Goal: Find specific page/section: Find specific page/section

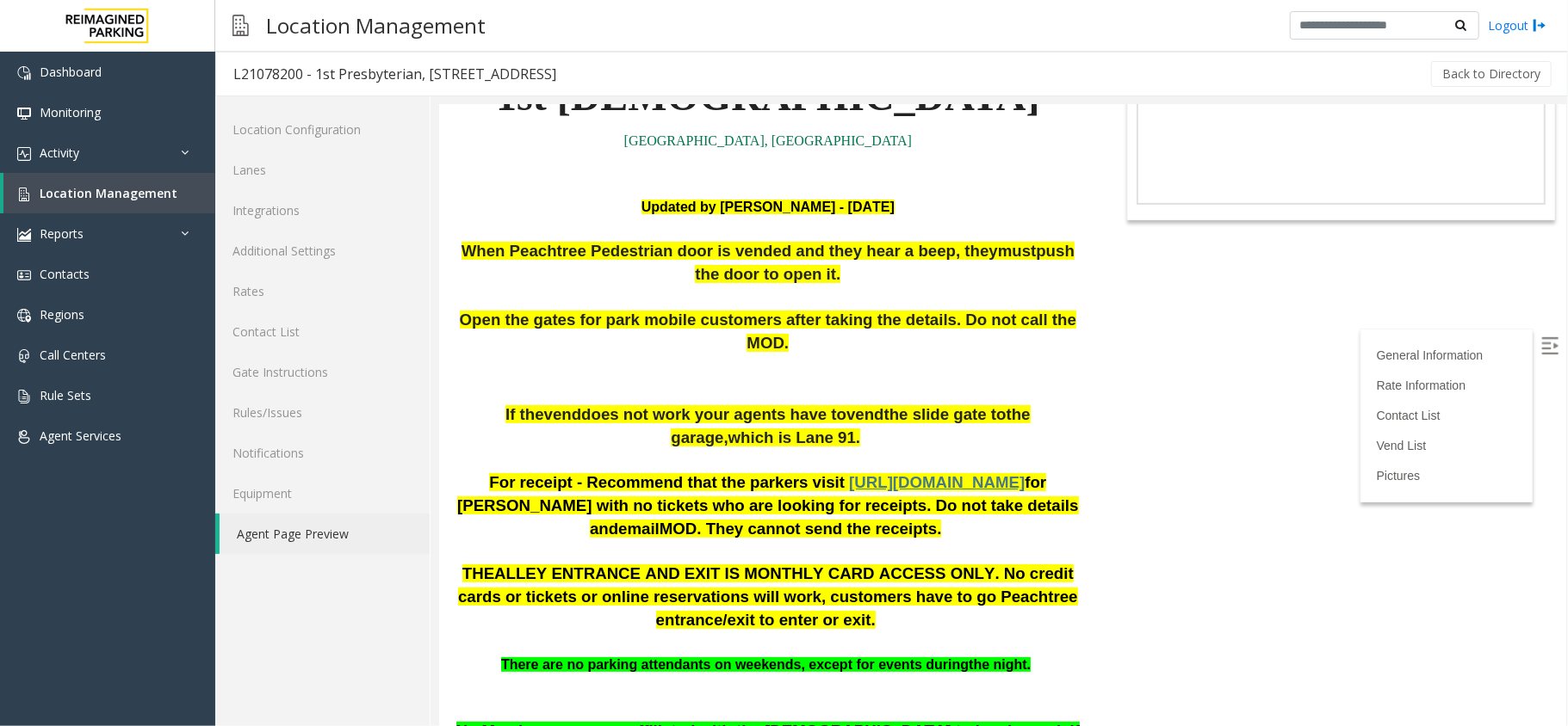
scroll to position [229, 0]
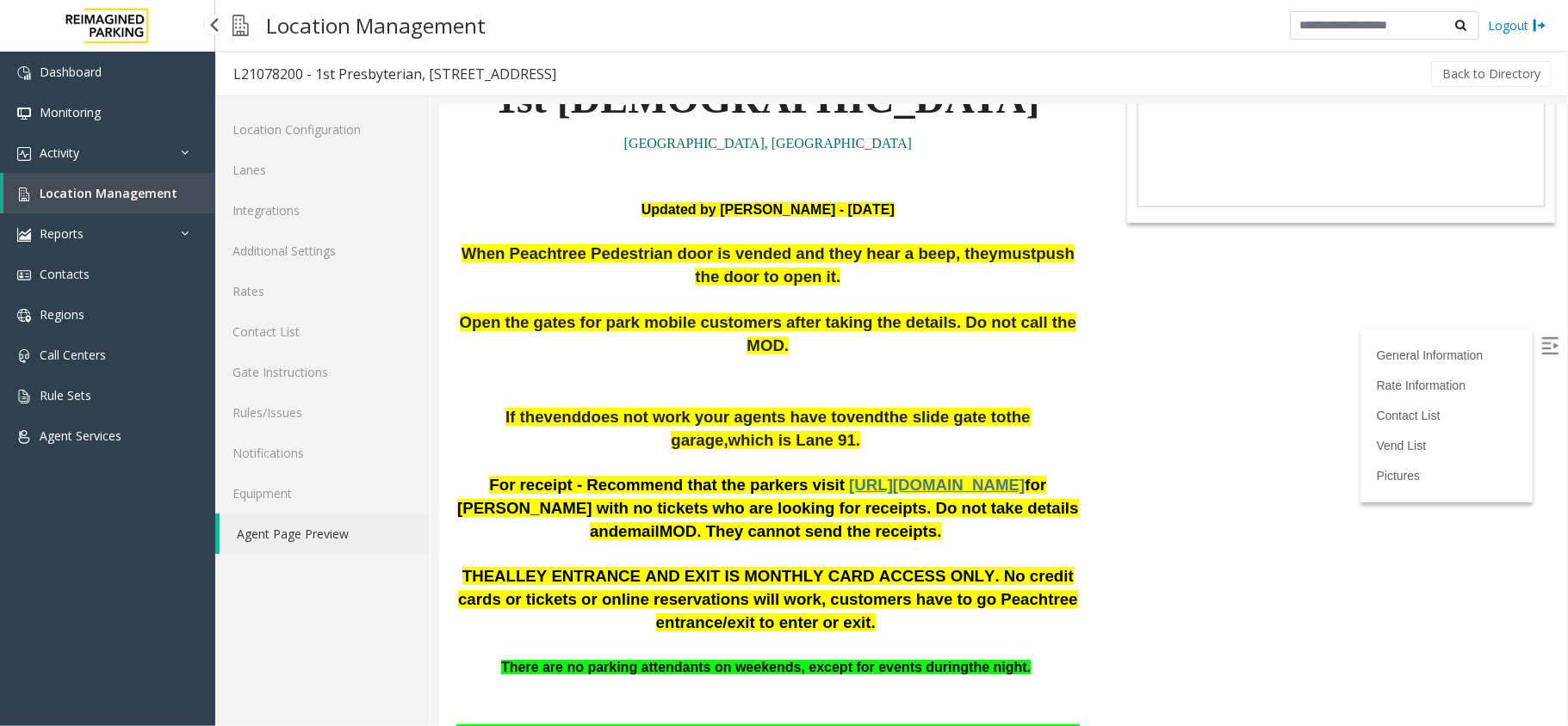
click at [139, 183] on link "Location Management" at bounding box center [109, 193] width 212 height 40
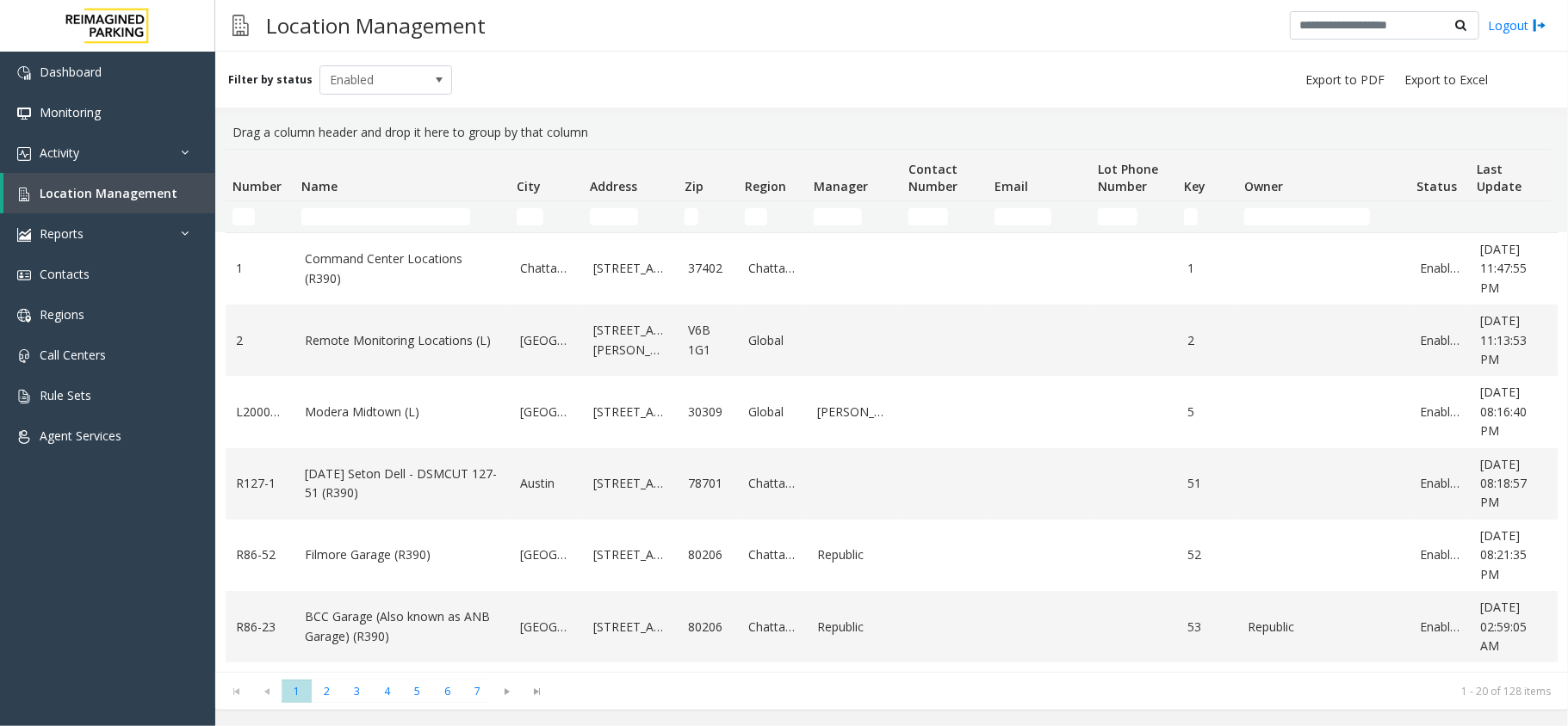
click at [343, 201] on td "Name Filter" at bounding box center [402, 217] width 215 height 31
click at [341, 207] on td "Name Filter" at bounding box center [402, 217] width 215 height 31
click at [343, 222] on input "Name Filter" at bounding box center [385, 217] width 168 height 17
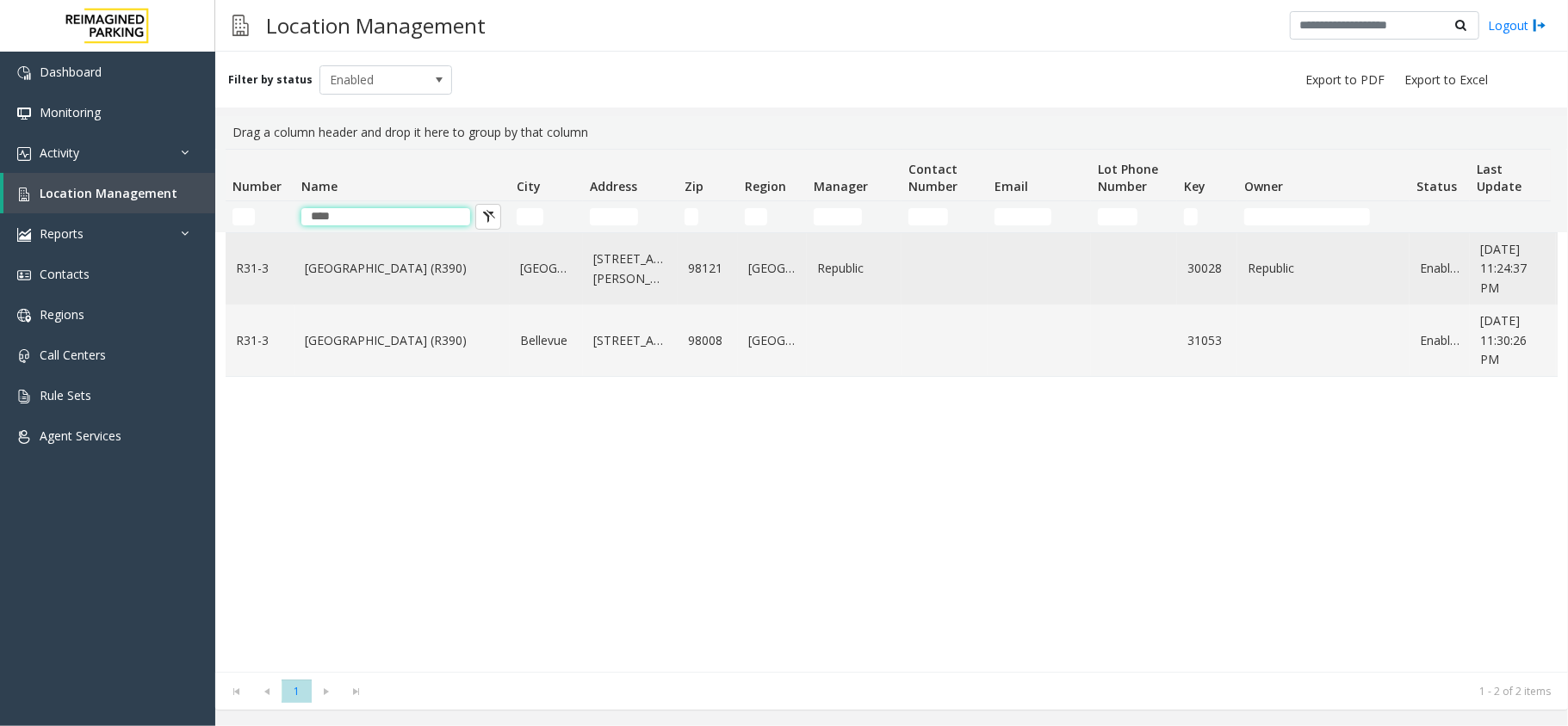
type input "****"
click at [366, 290] on td "Bell Street Garage (R390)" at bounding box center [402, 269] width 215 height 71
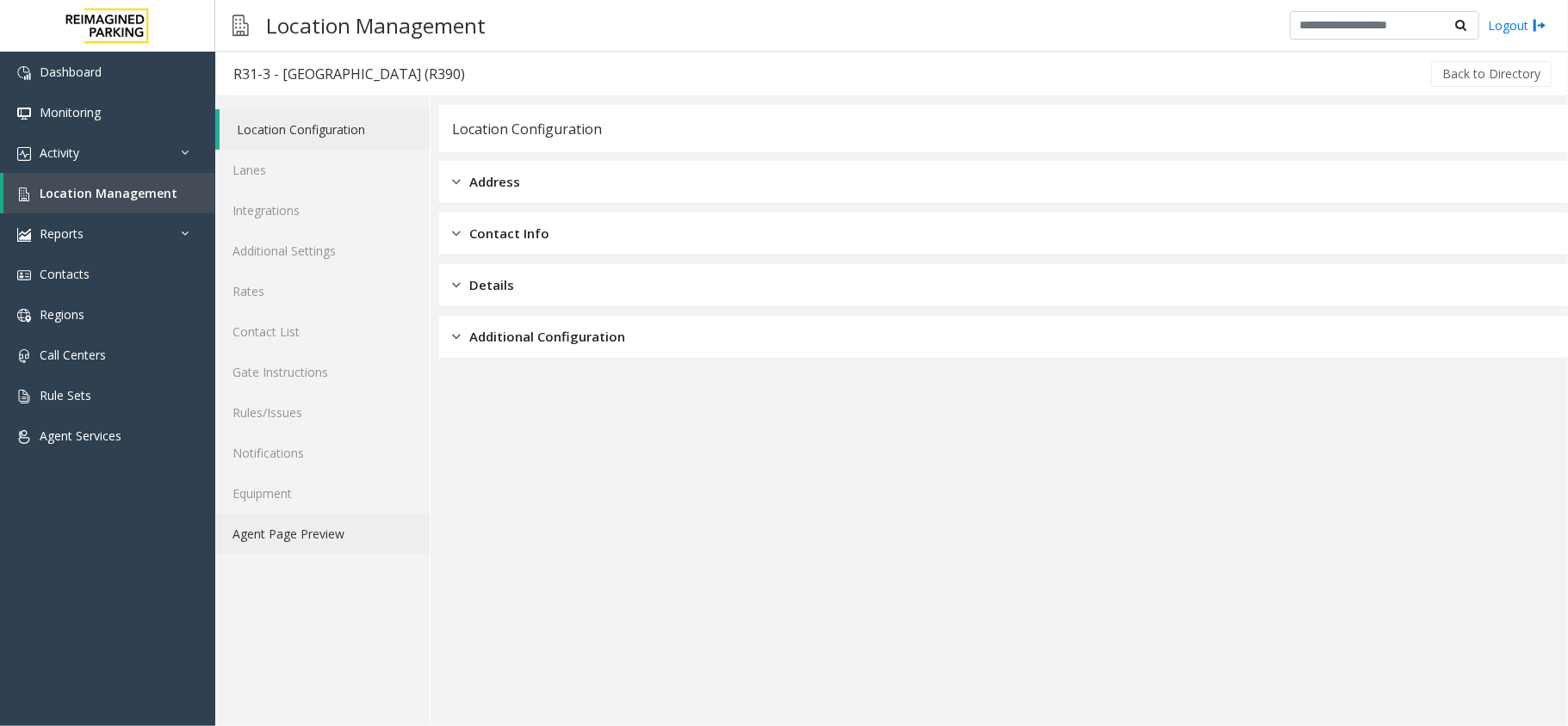
click at [298, 535] on link "Agent Page Preview" at bounding box center [323, 533] width 215 height 40
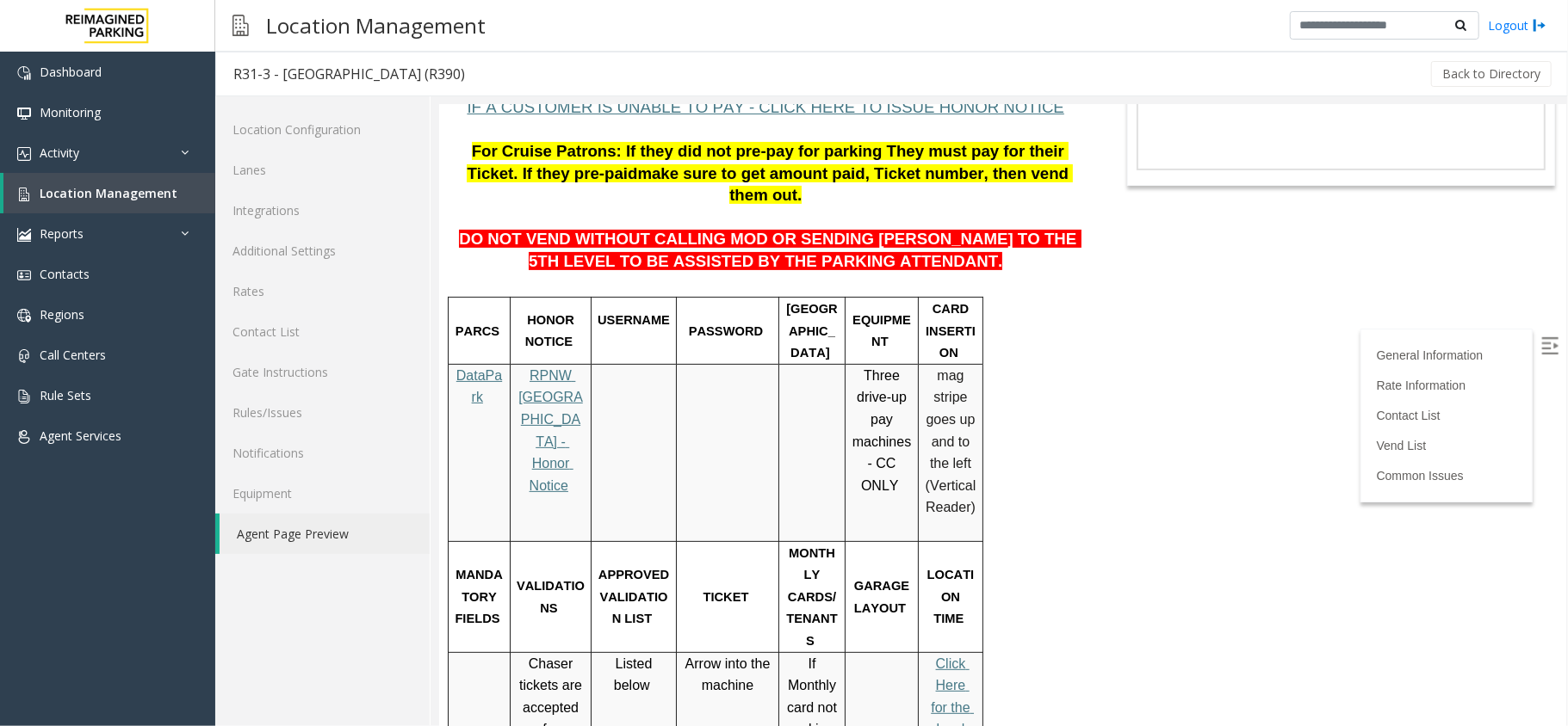
scroll to position [344, 0]
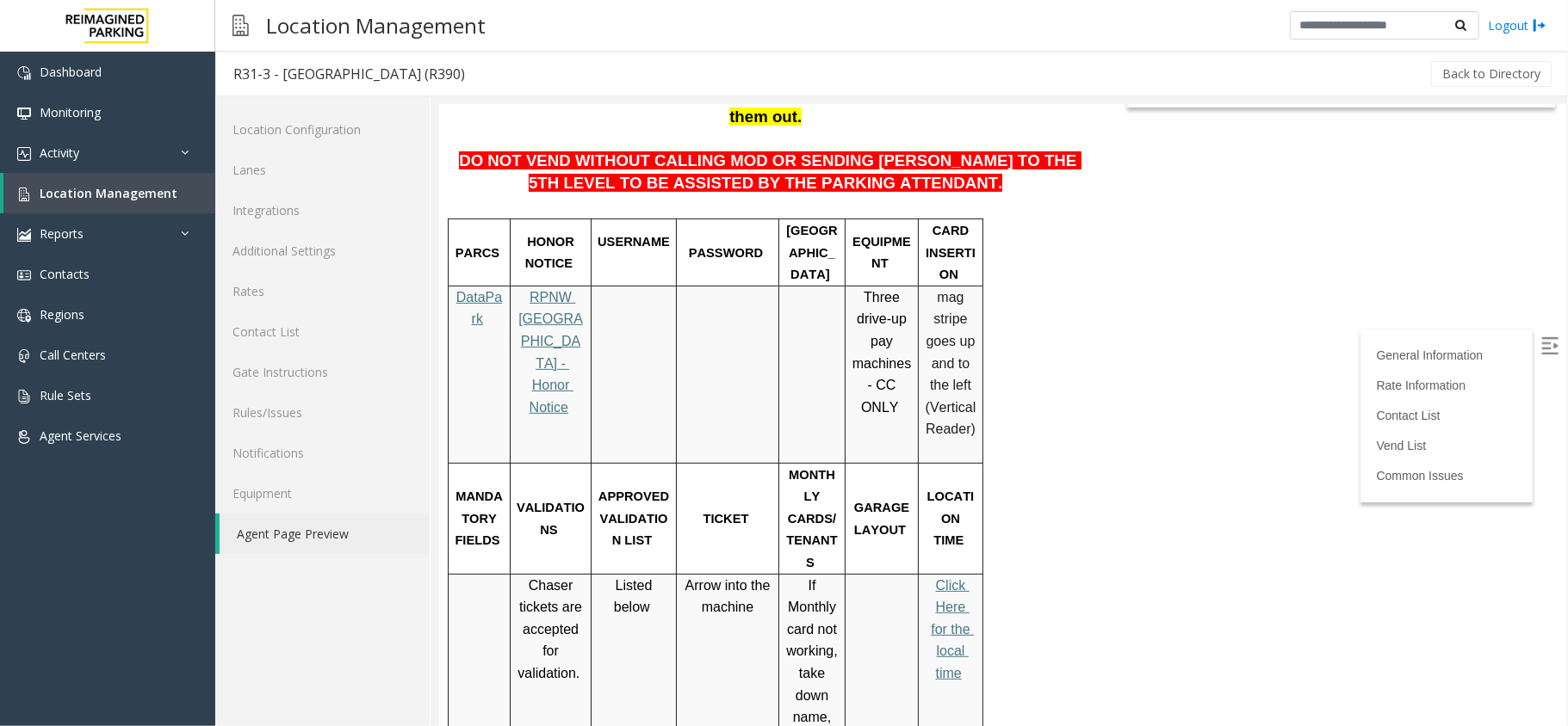
click at [555, 289] on span "RPNW Seattle - Honor Notice" at bounding box center [549, 351] width 65 height 125
click at [132, 182] on link "Location Management" at bounding box center [109, 193] width 212 height 40
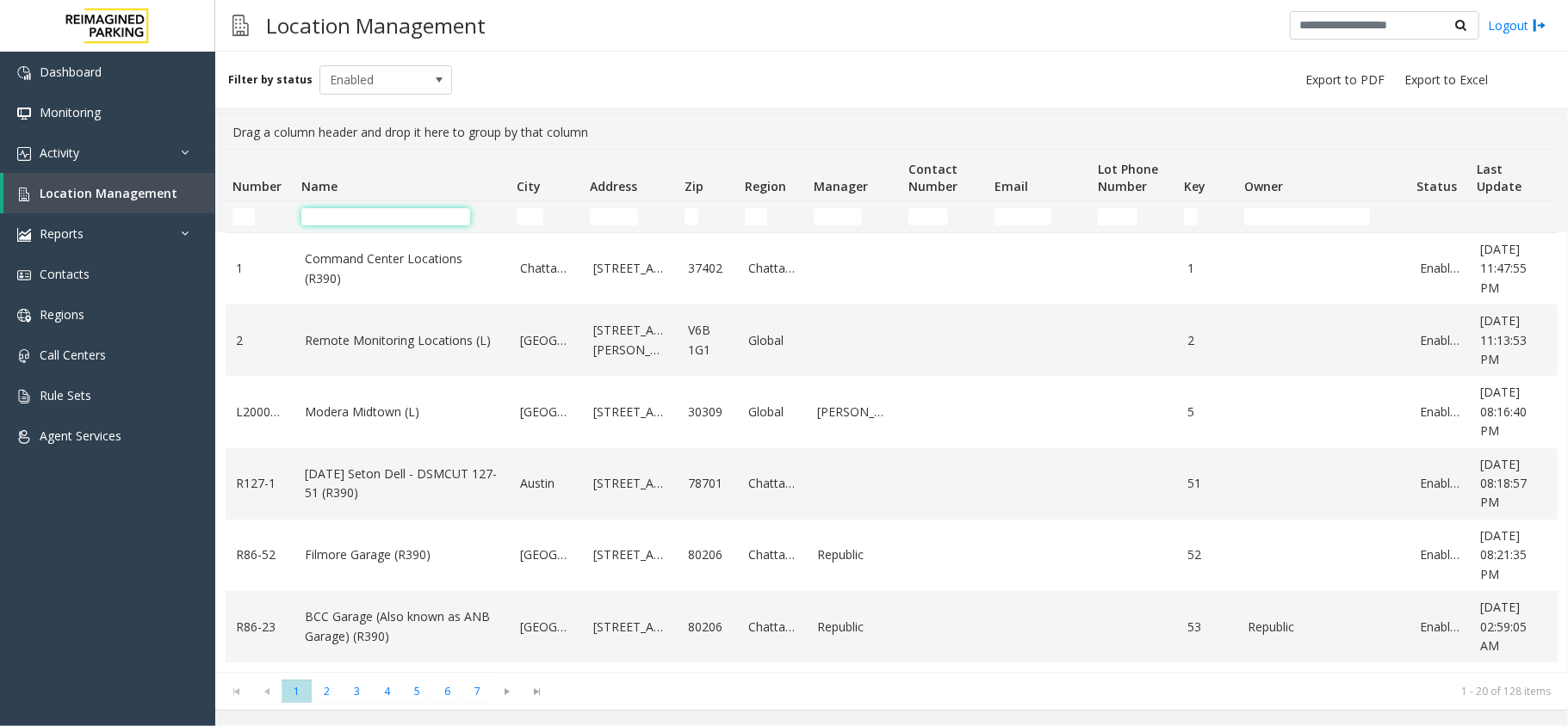
click at [350, 217] on input "Name Filter" at bounding box center [385, 217] width 168 height 17
click at [348, 219] on input "Name Filter" at bounding box center [385, 217] width 168 height 17
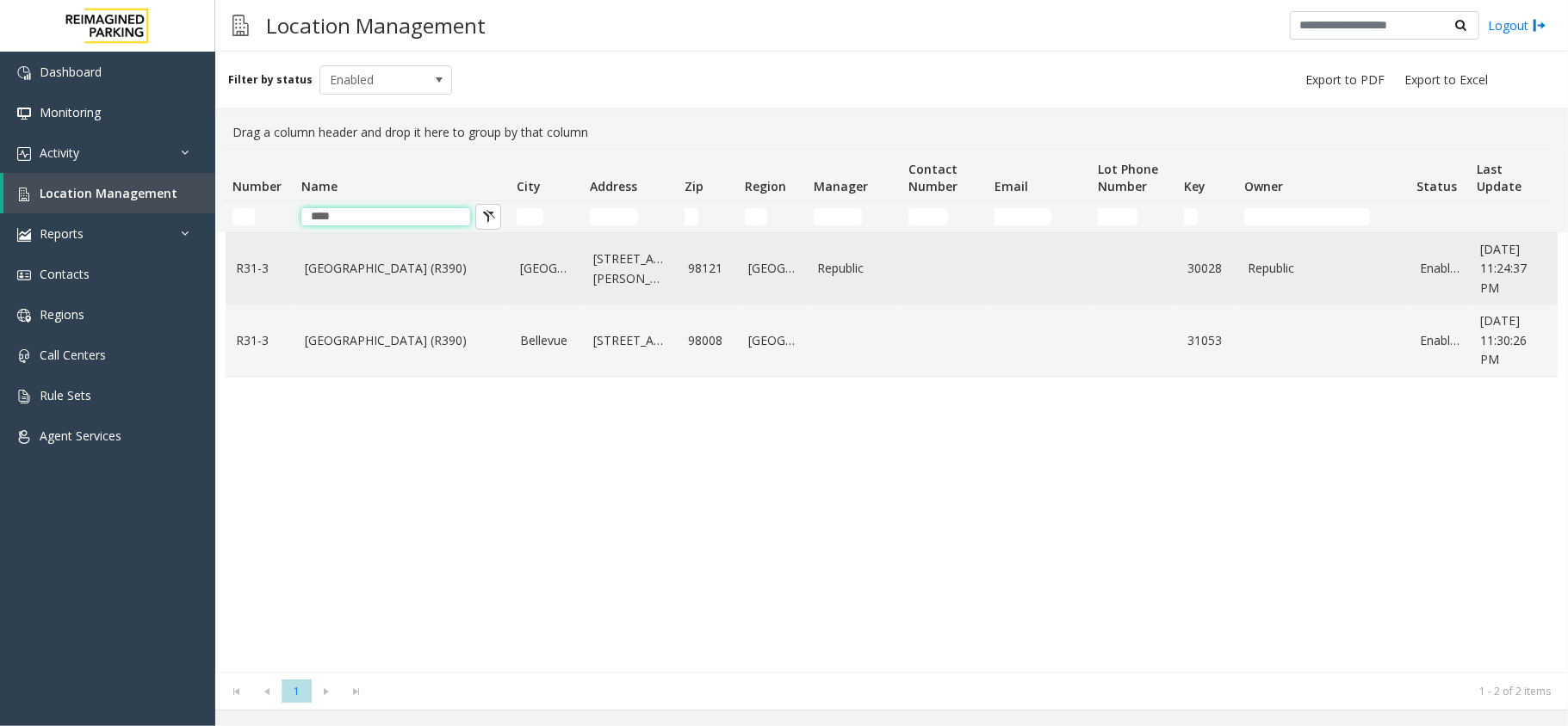
type input "****"
click at [359, 287] on td "Bell Street Garage (R390)" at bounding box center [402, 269] width 215 height 71
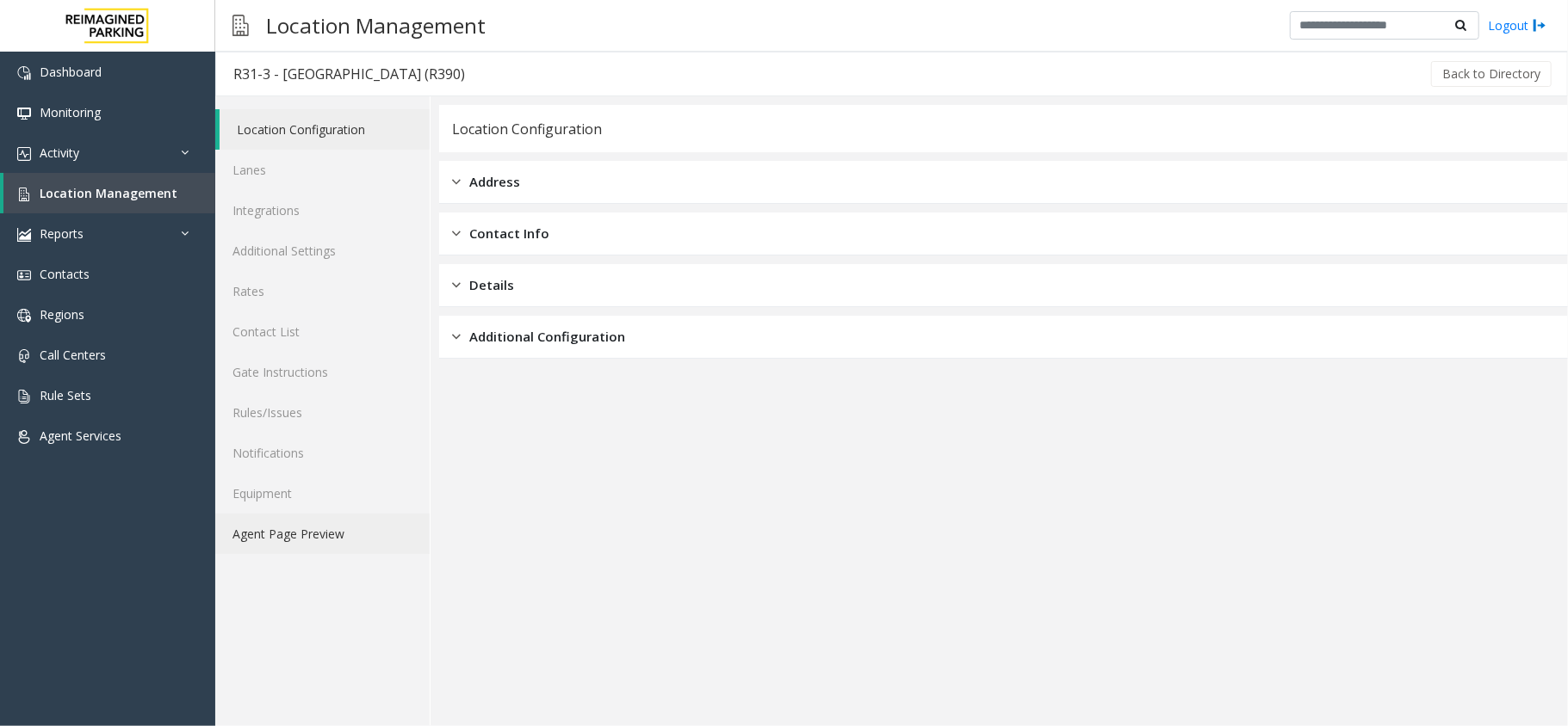
click at [304, 523] on link "Agent Page Preview" at bounding box center [323, 533] width 215 height 40
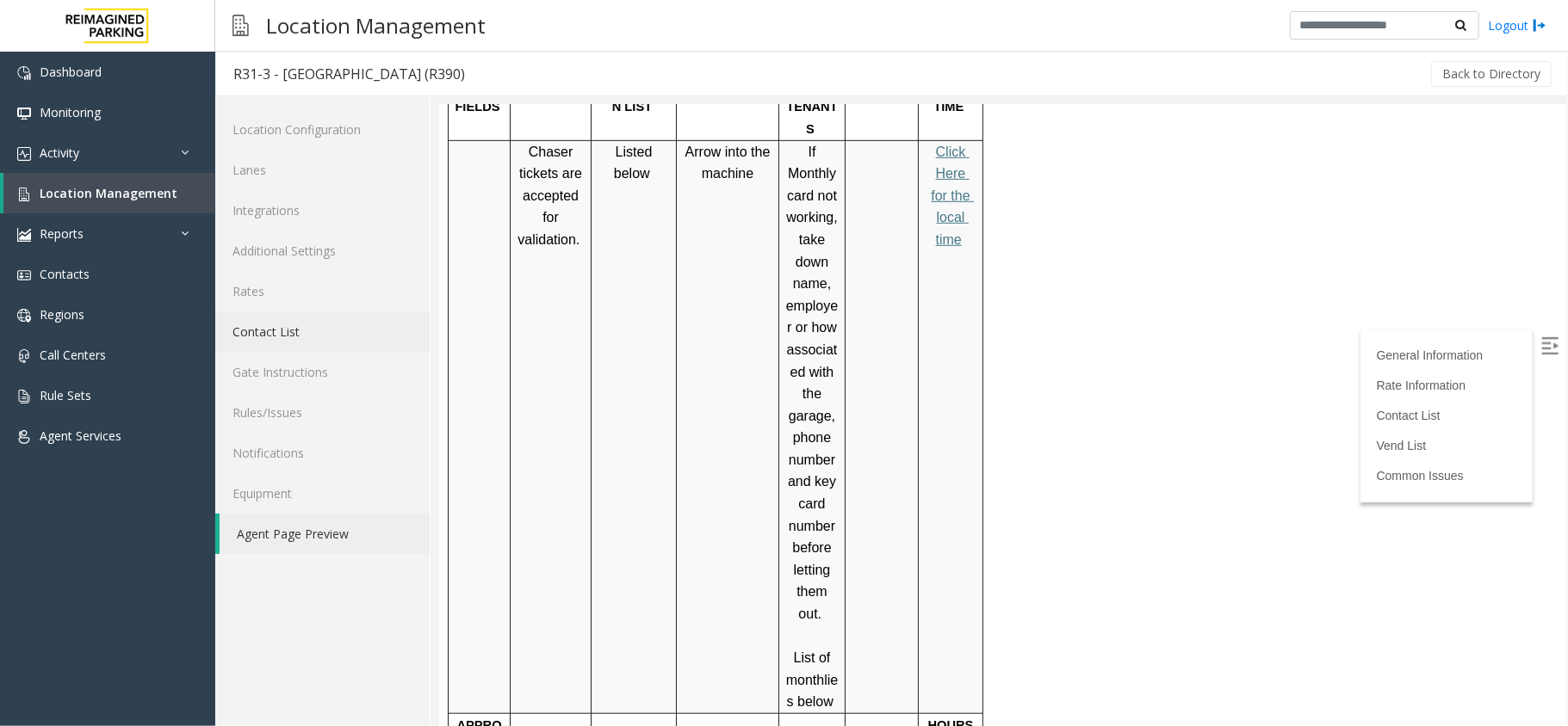
scroll to position [689, 0]
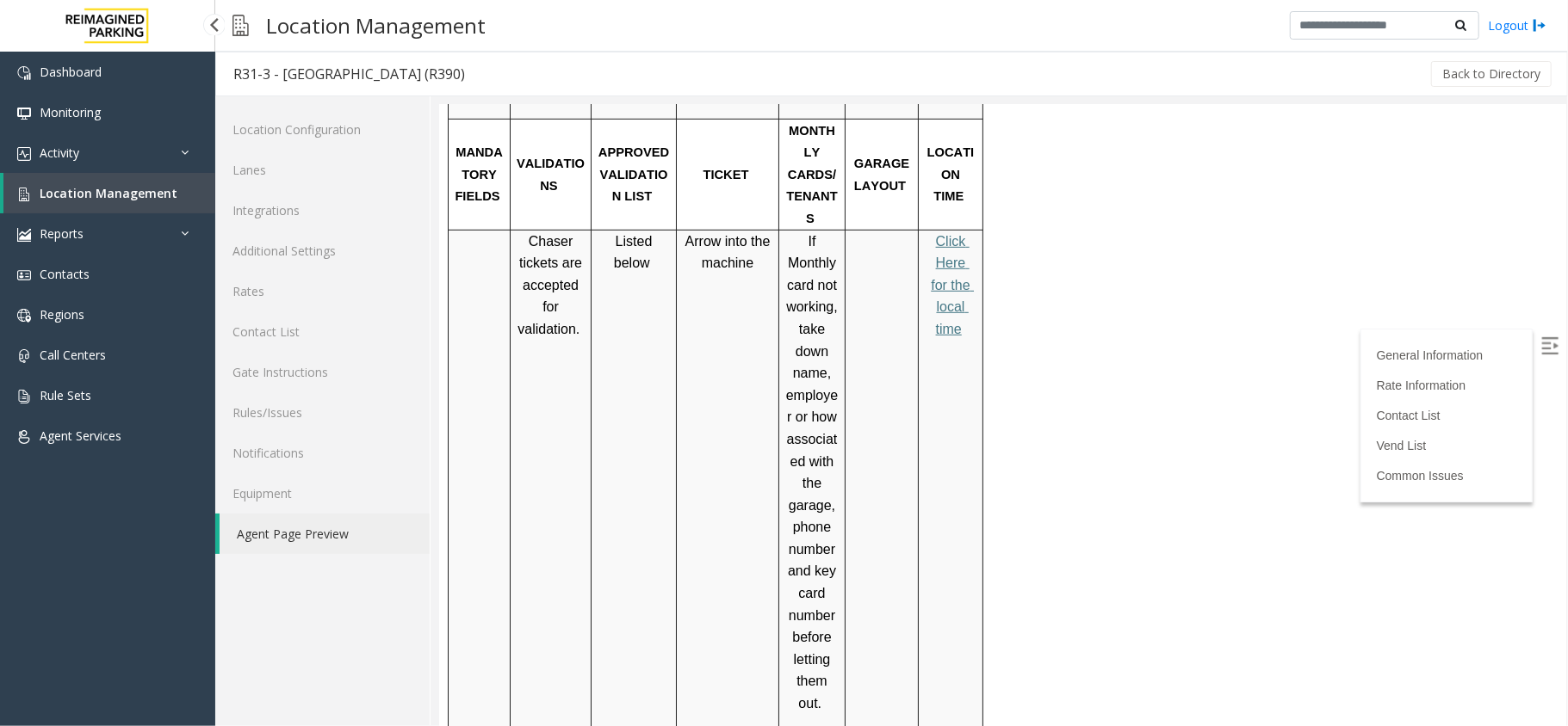
click at [86, 197] on span "Location Management" at bounding box center [108, 193] width 138 height 17
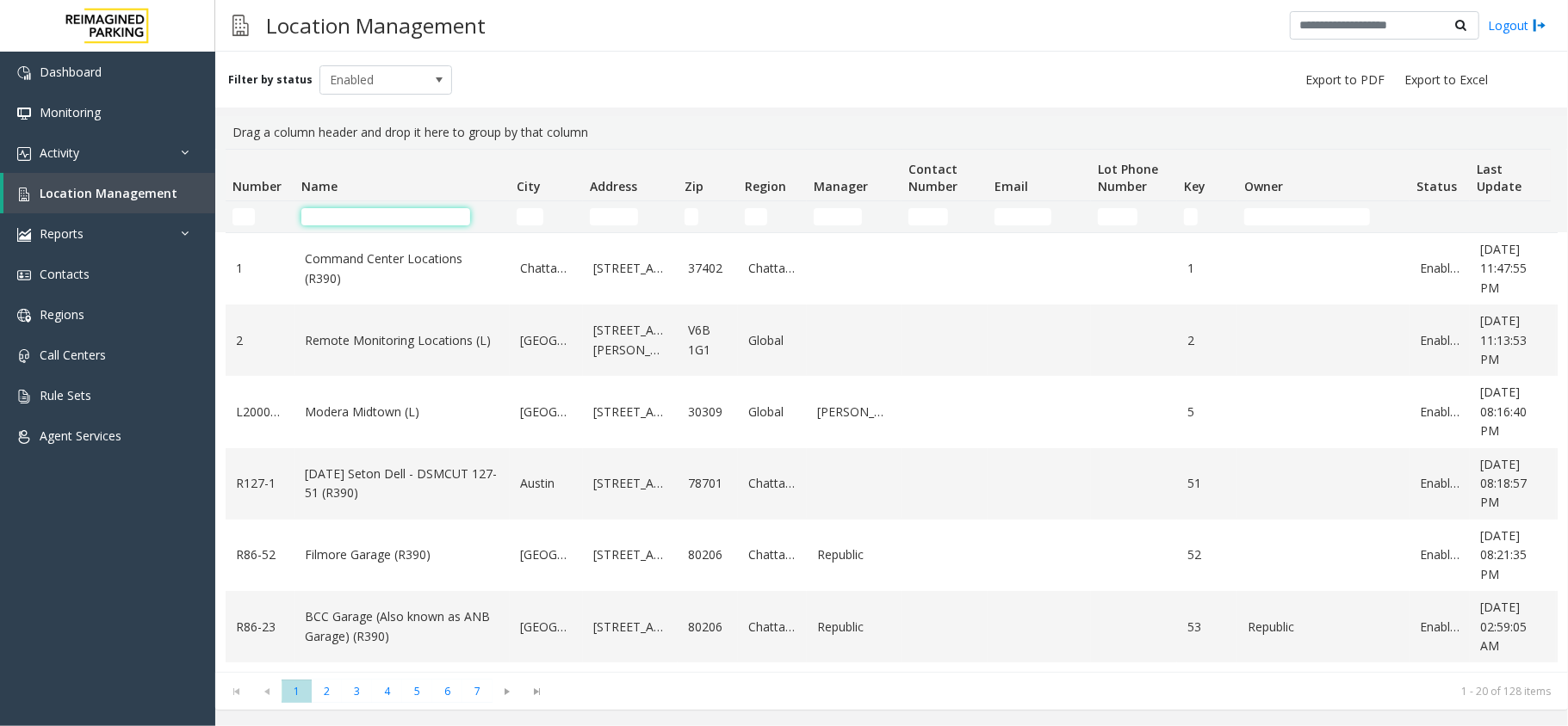
click at [426, 224] on input "Name Filter" at bounding box center [385, 217] width 168 height 17
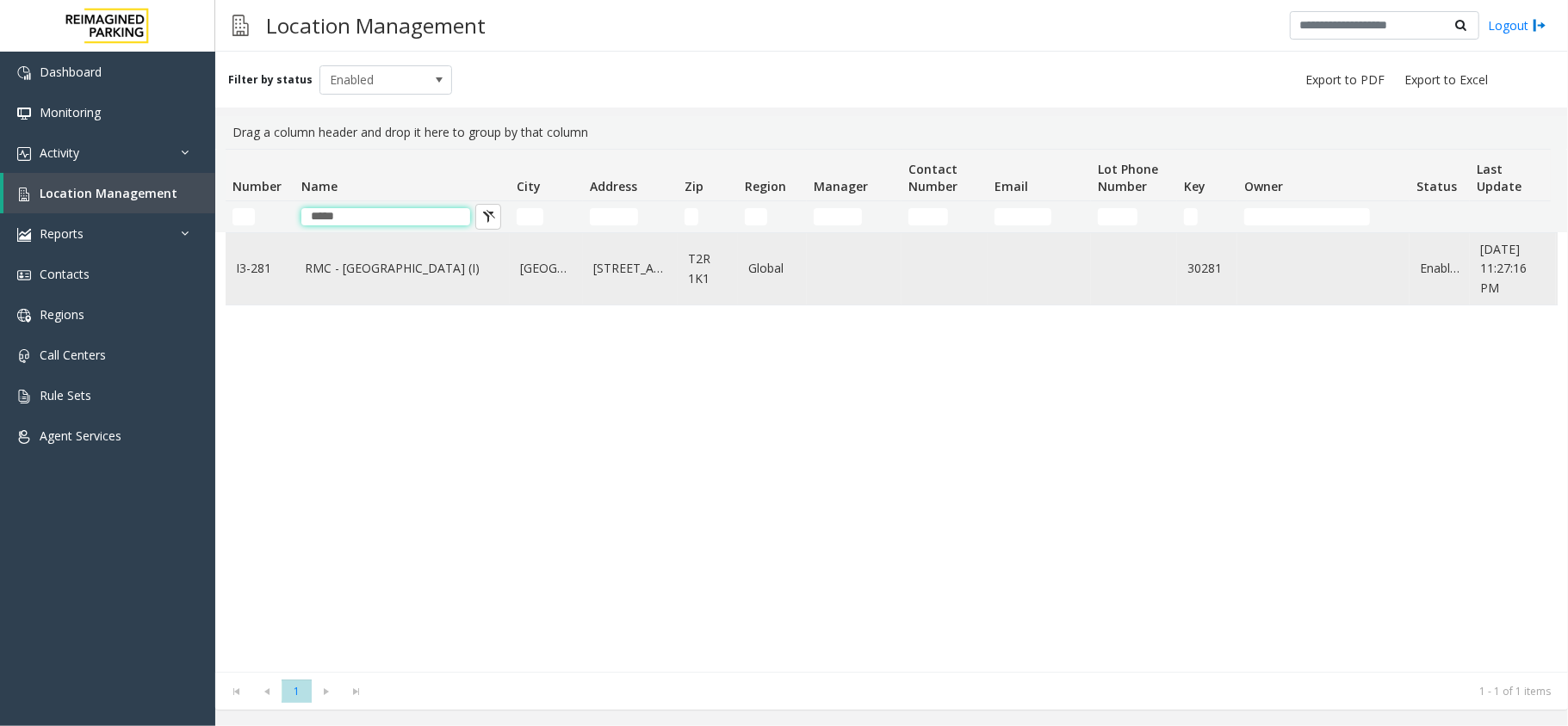
type input "*****"
click at [421, 248] on td "RMC - Mount Royal Village (I)" at bounding box center [402, 269] width 215 height 71
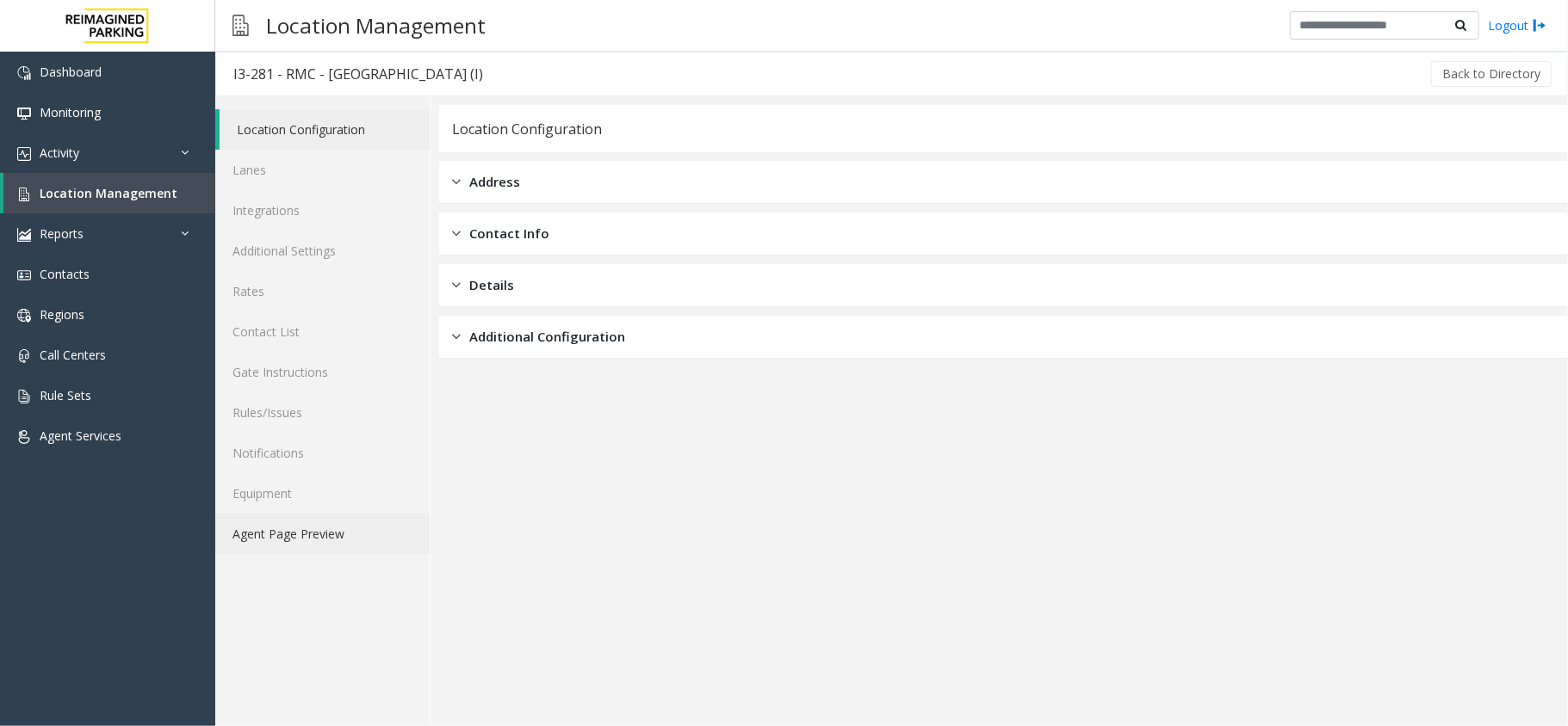
click at [331, 524] on link "Agent Page Preview" at bounding box center [323, 533] width 215 height 40
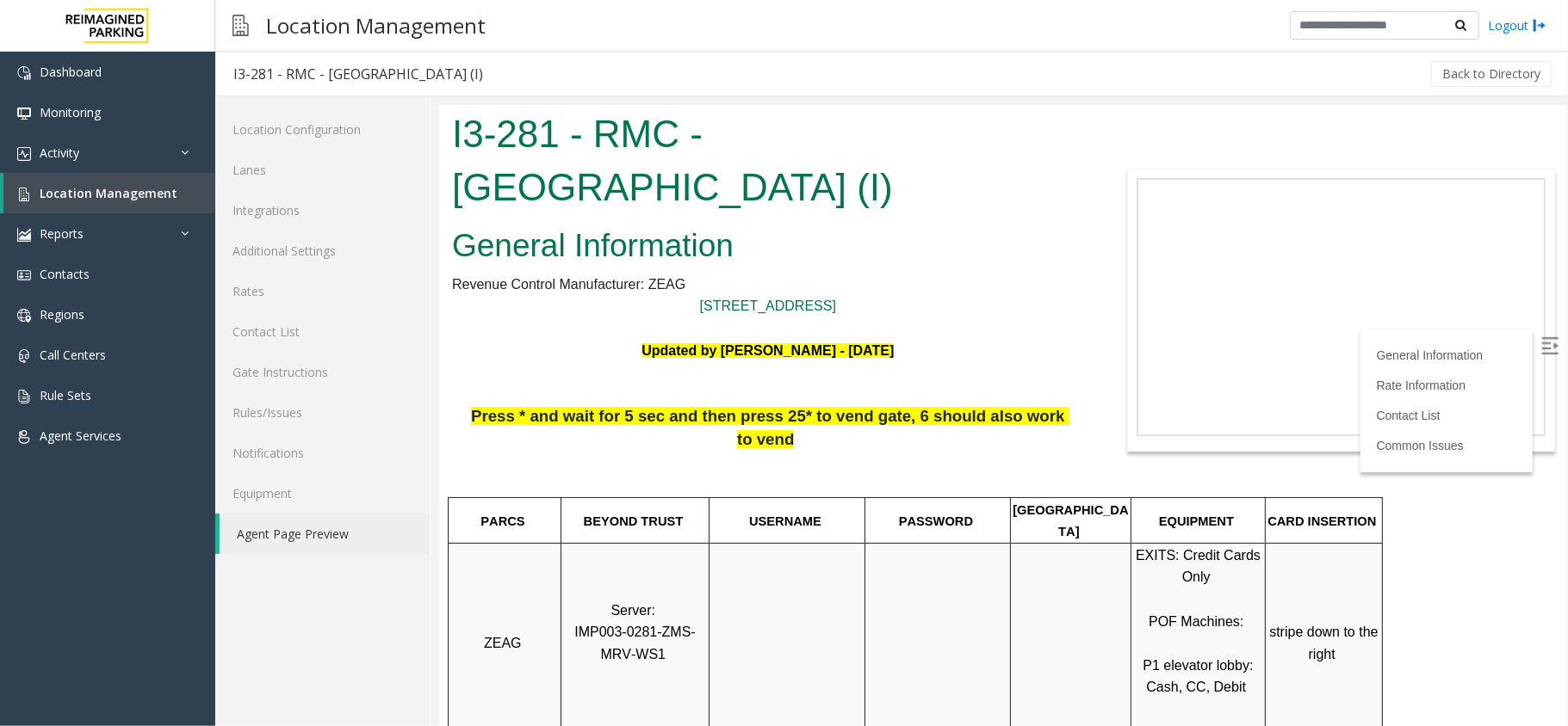
scroll to position [689, 0]
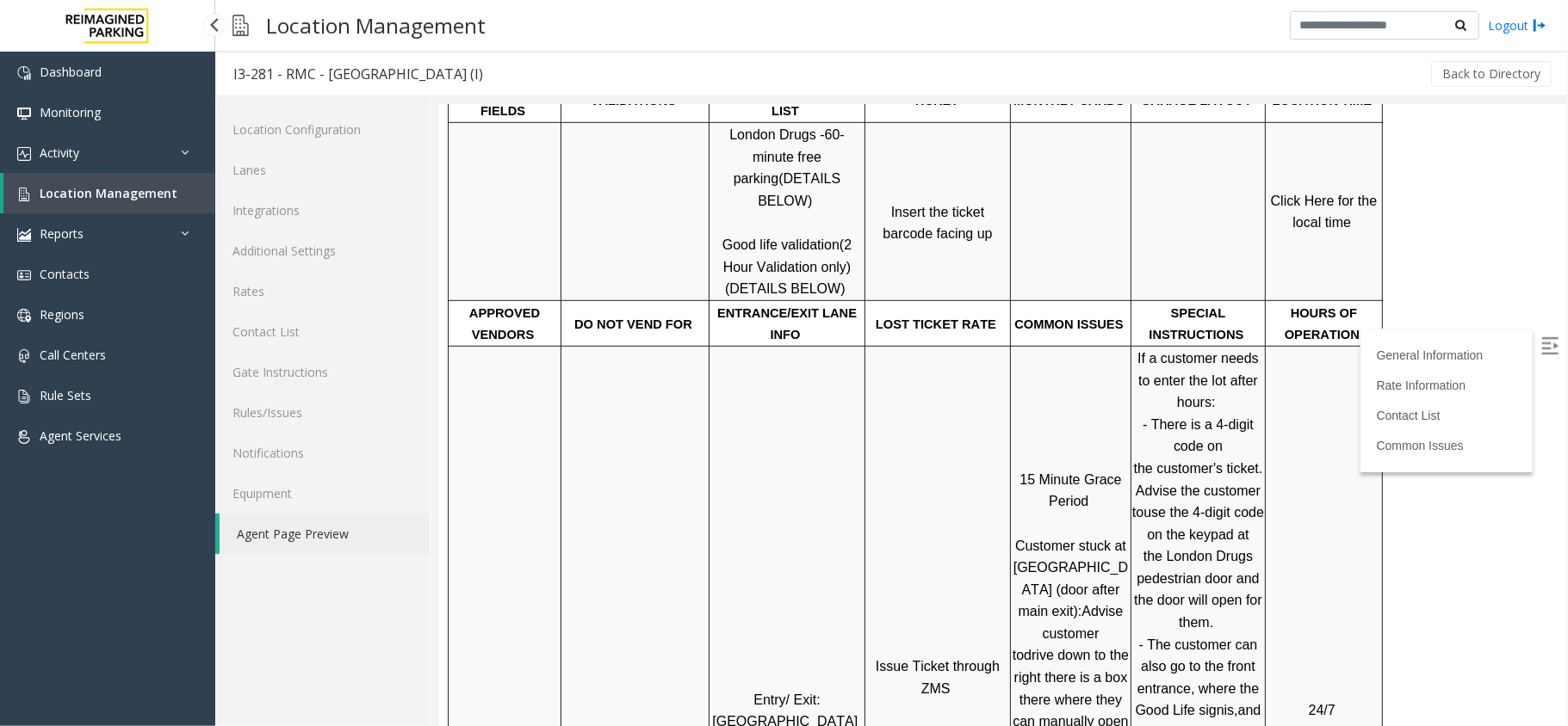
click at [134, 186] on span "Location Management" at bounding box center [108, 193] width 138 height 17
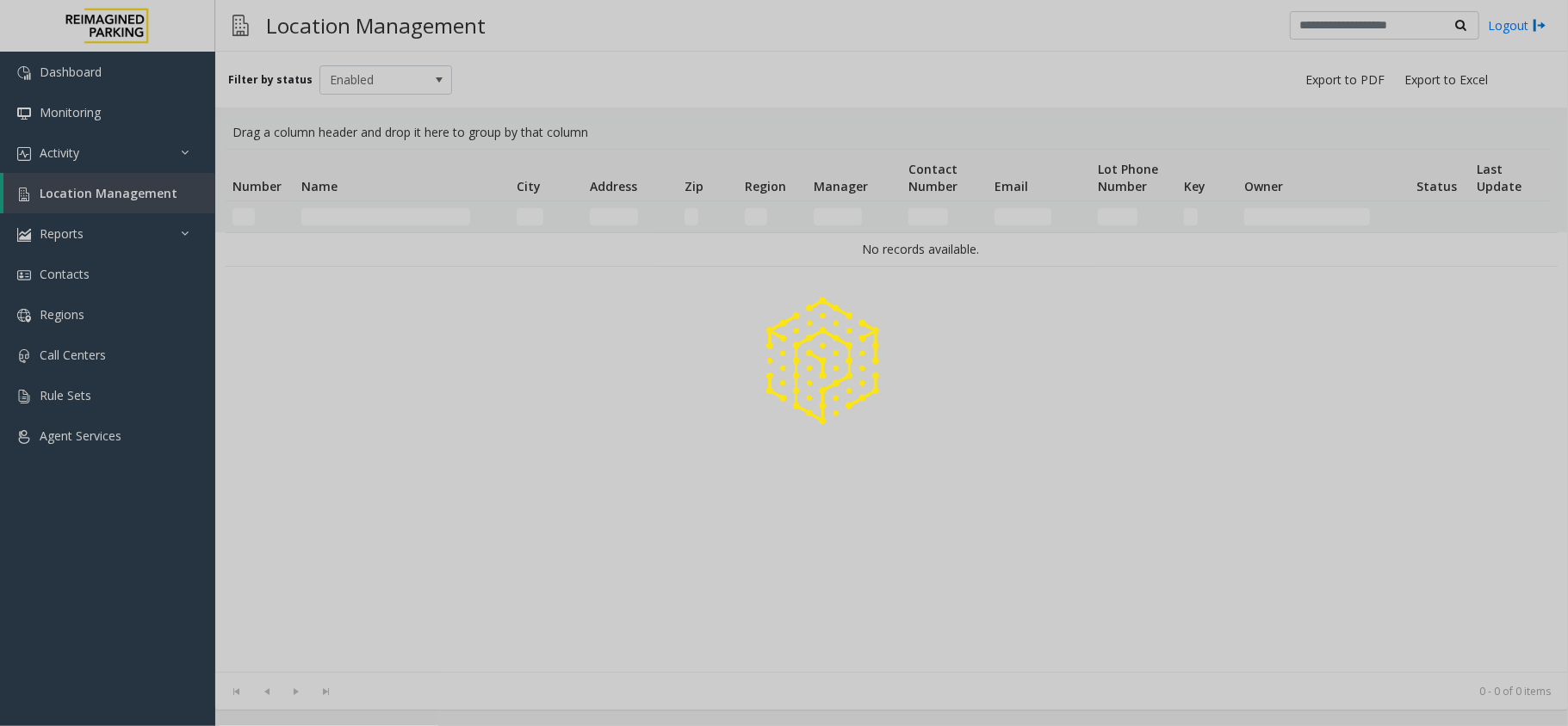
click at [345, 219] on div at bounding box center [784, 363] width 1568 height 726
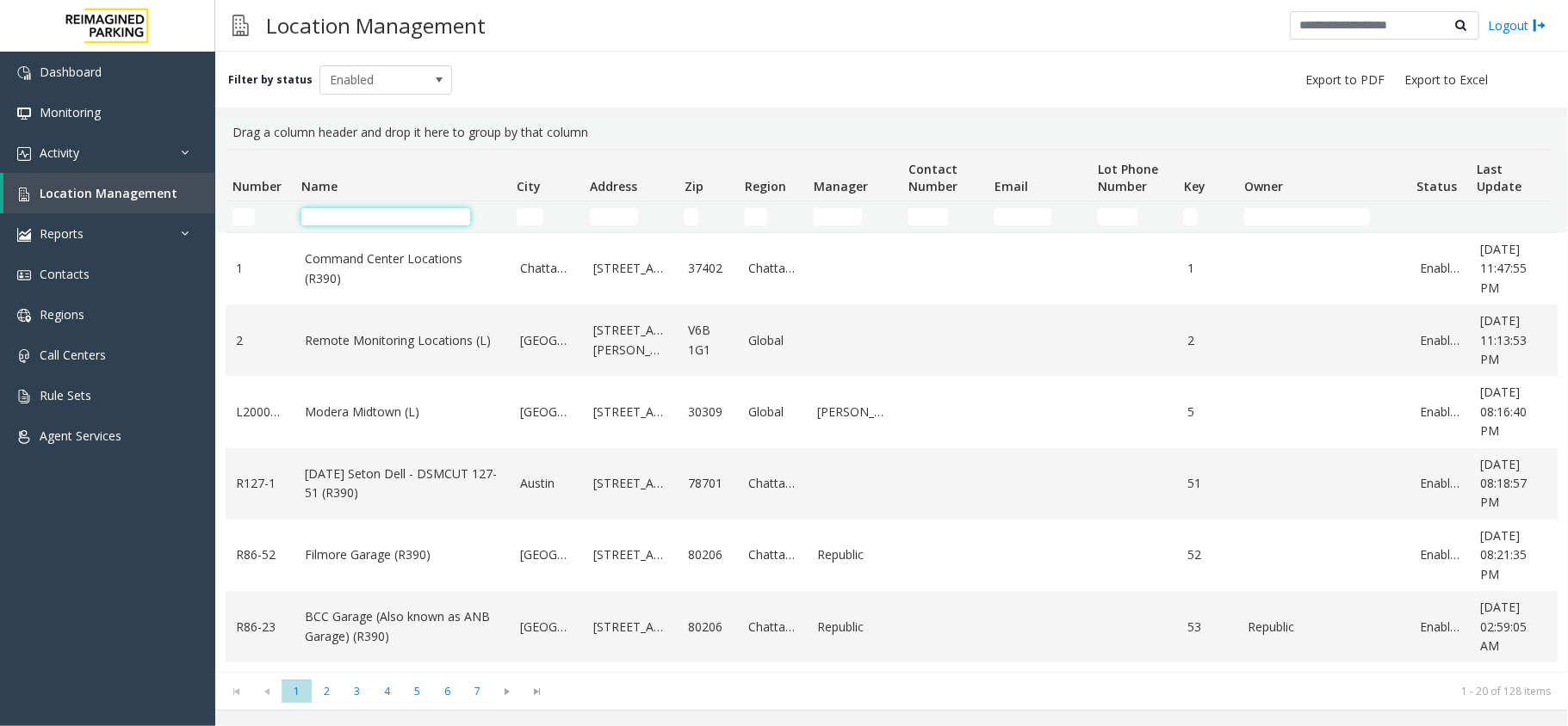
click at [345, 219] on input "Name Filter" at bounding box center [385, 217] width 168 height 17
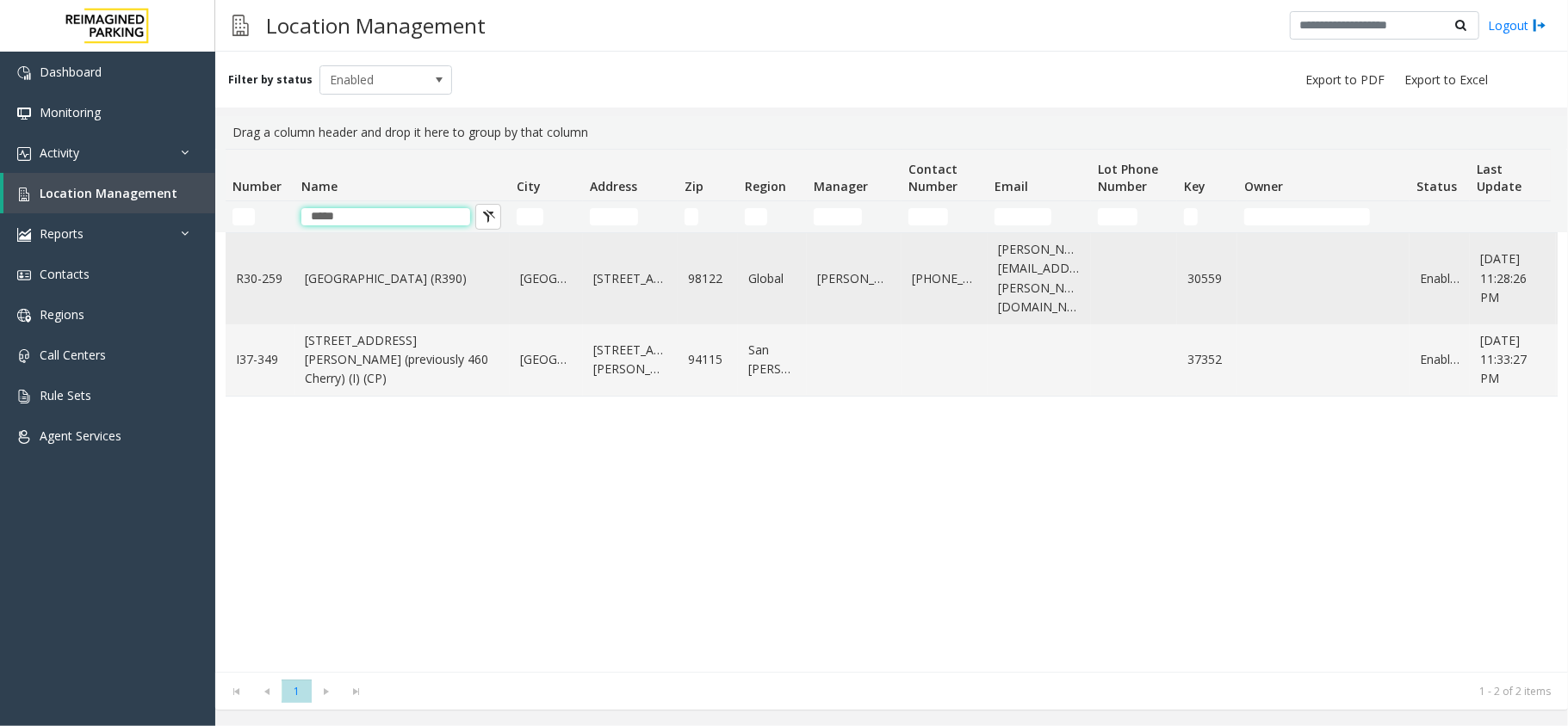
type input "*****"
click at [355, 275] on link "Cherry Hill (R390)" at bounding box center [401, 279] width 194 height 19
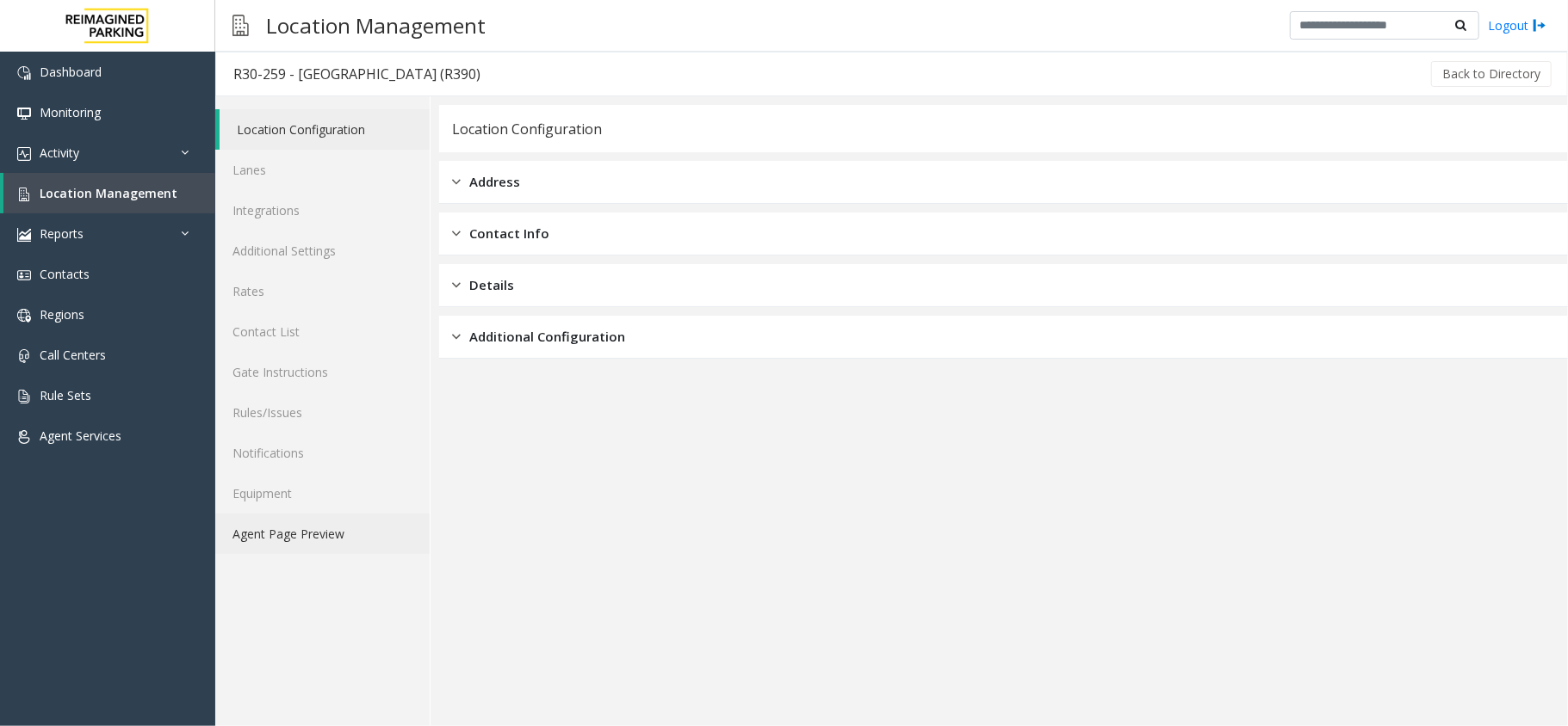
click at [314, 530] on link "Agent Page Preview" at bounding box center [323, 533] width 215 height 40
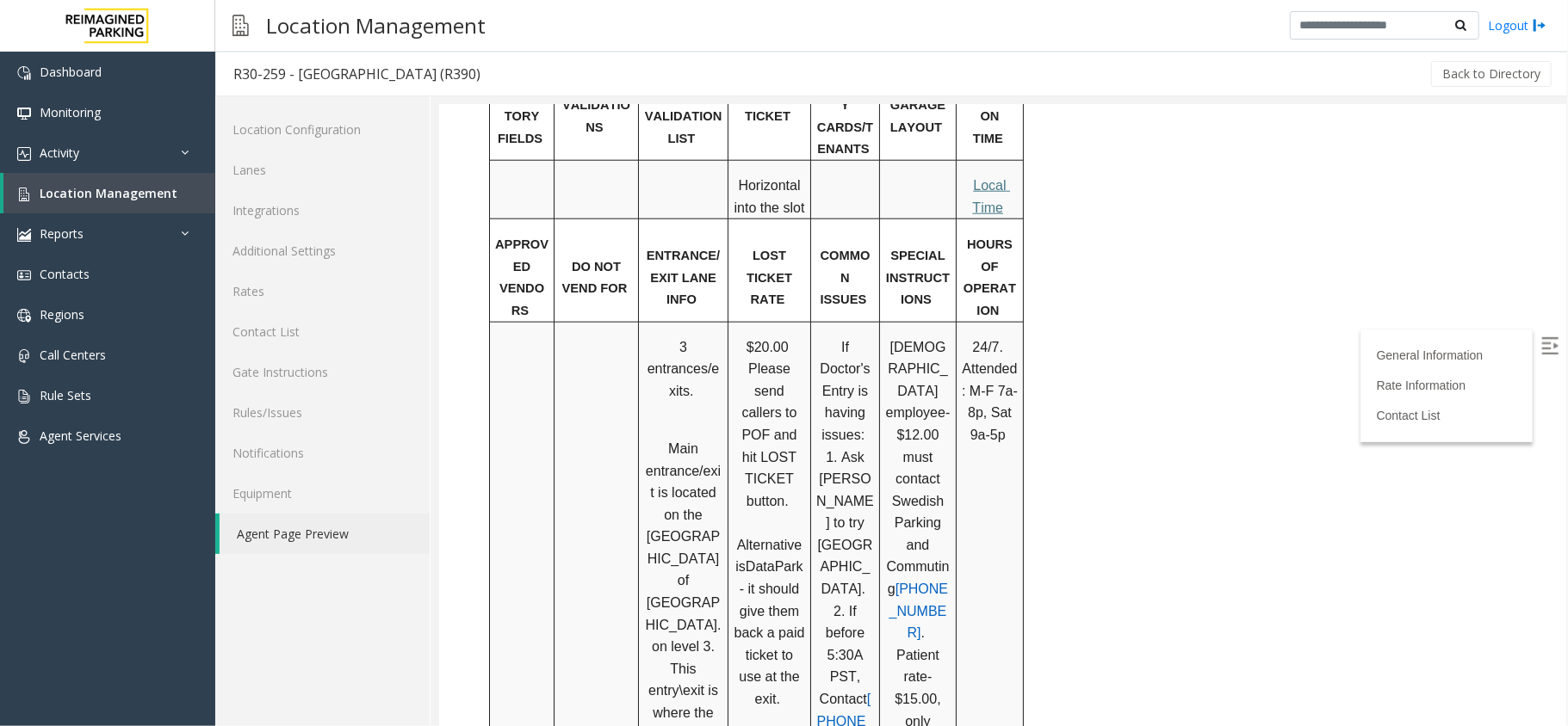
scroll to position [1377, 0]
click at [306, 241] on link "Additional Settings" at bounding box center [323, 251] width 215 height 40
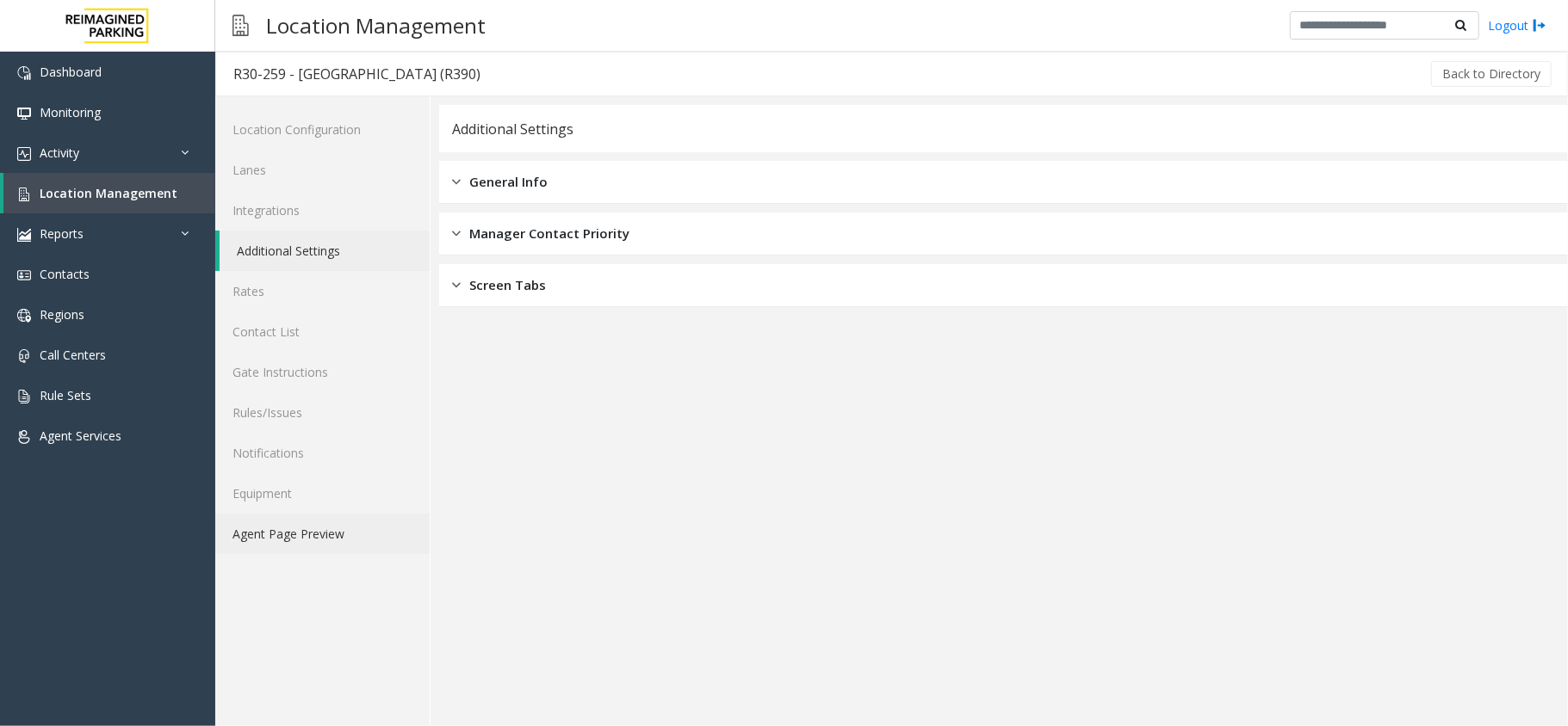
click at [321, 528] on link "Agent Page Preview" at bounding box center [323, 533] width 215 height 40
